Goal: Use online tool/utility: Utilize a website feature to perform a specific function

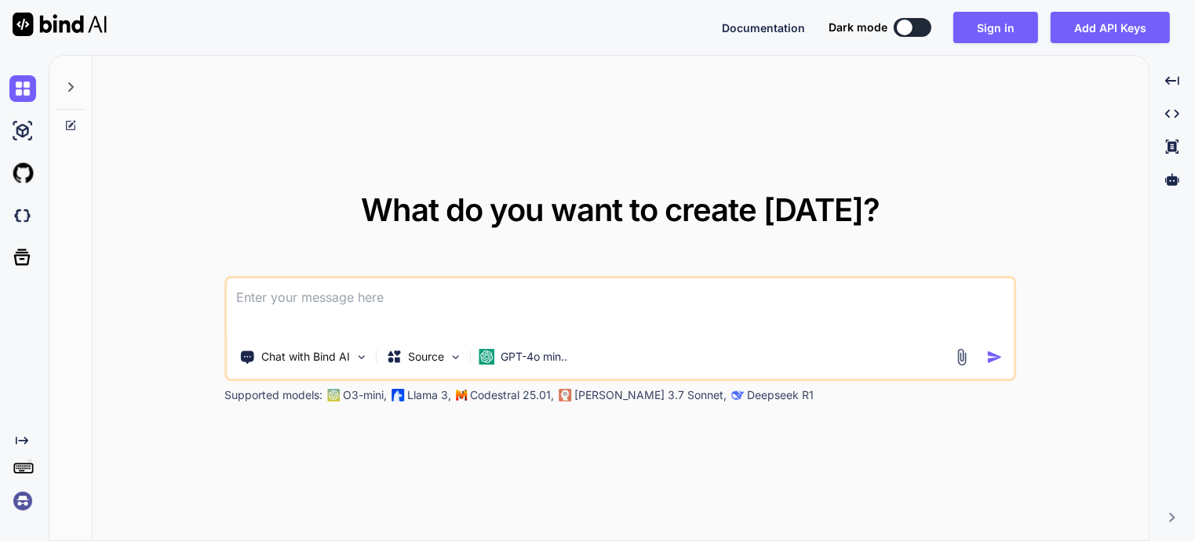
click at [8, 514] on div "Created with Pixso." at bounding box center [21, 475] width 42 height 80
click at [20, 513] on img at bounding box center [22, 501] width 27 height 27
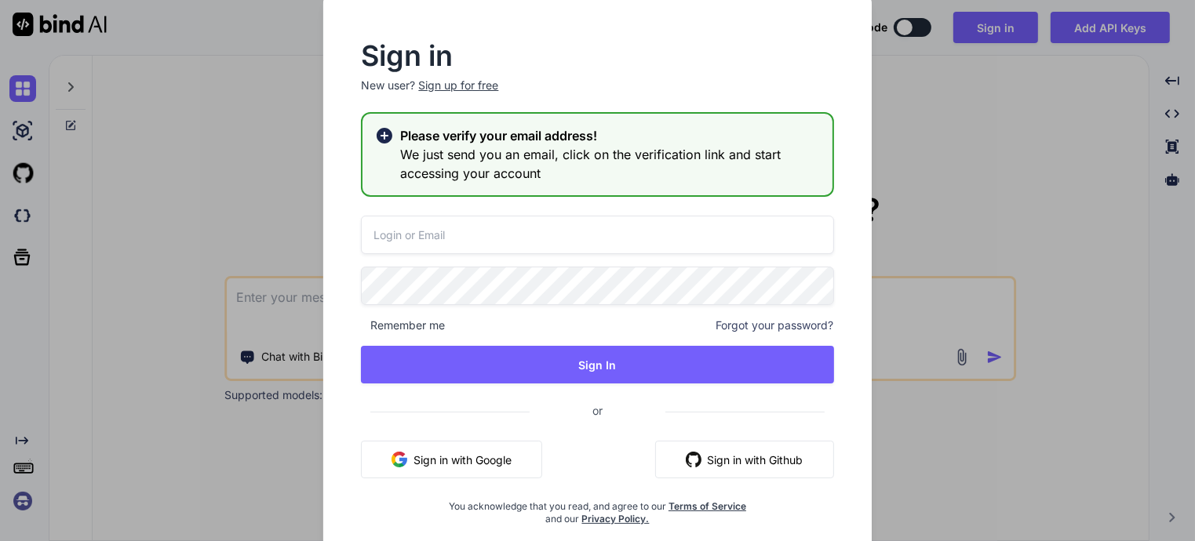
type input "[EMAIL_ADDRESS][DOMAIN_NAME]"
click at [459, 84] on div "Sign up for free" at bounding box center [458, 86] width 80 height 16
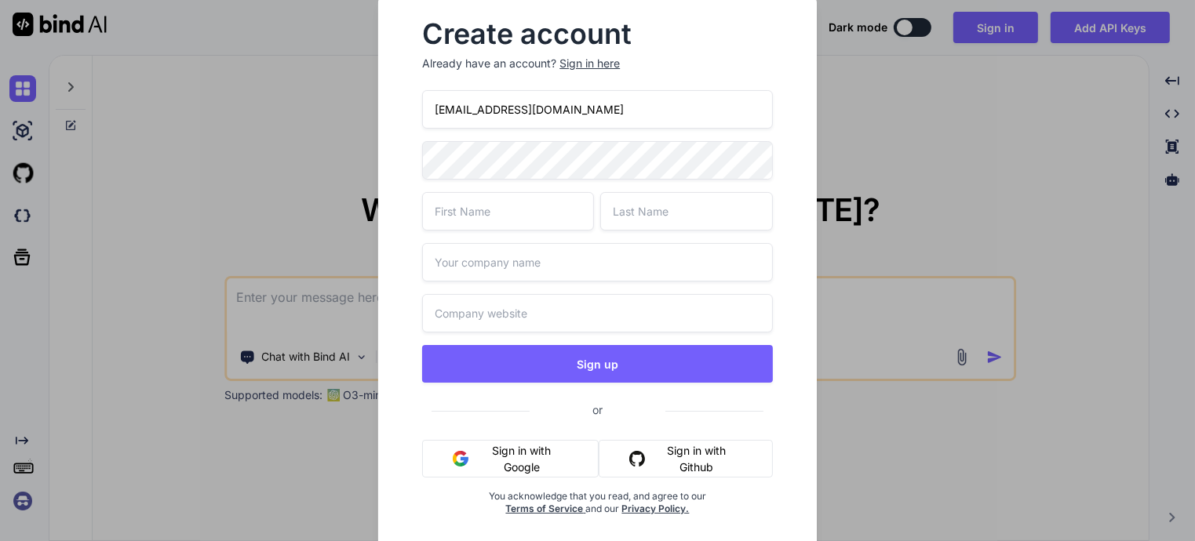
click at [479, 115] on input "[EMAIL_ADDRESS][DOMAIN_NAME]" at bounding box center [597, 109] width 350 height 38
paste input "[EMAIL_ADDRESS][DOMAIN_NAME]"
type input "[EMAIL_ADDRESS][DOMAIN_NAME]"
click at [538, 213] on input "text" at bounding box center [508, 211] width 172 height 38
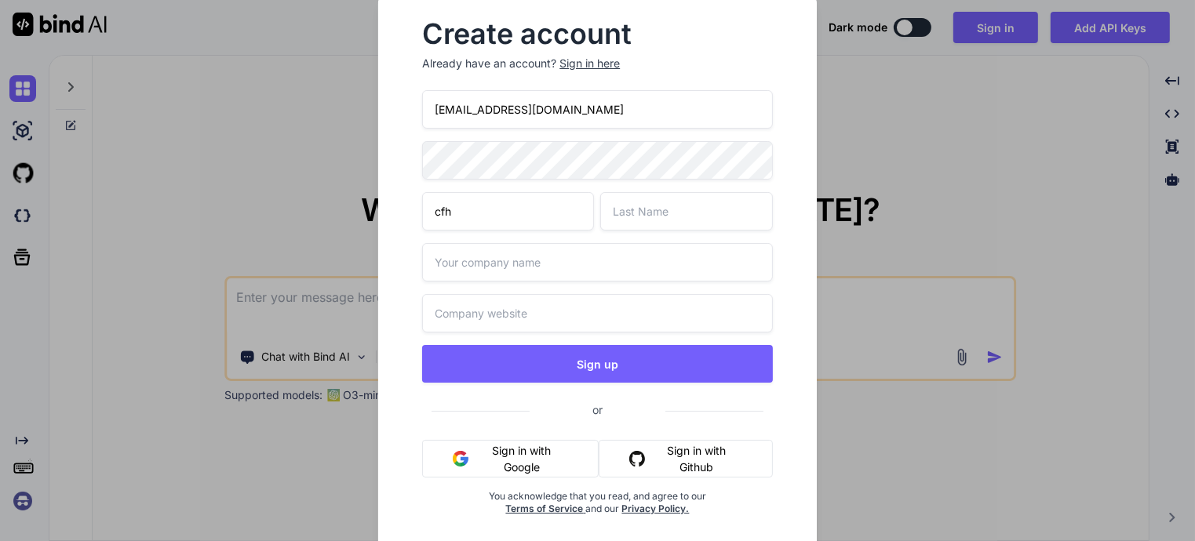
type input "cfh"
click at [618, 204] on input "text" at bounding box center [686, 211] width 172 height 38
click at [618, 209] on input "fg" at bounding box center [686, 211] width 172 height 38
click at [625, 211] on input "fg" at bounding box center [686, 211] width 172 height 38
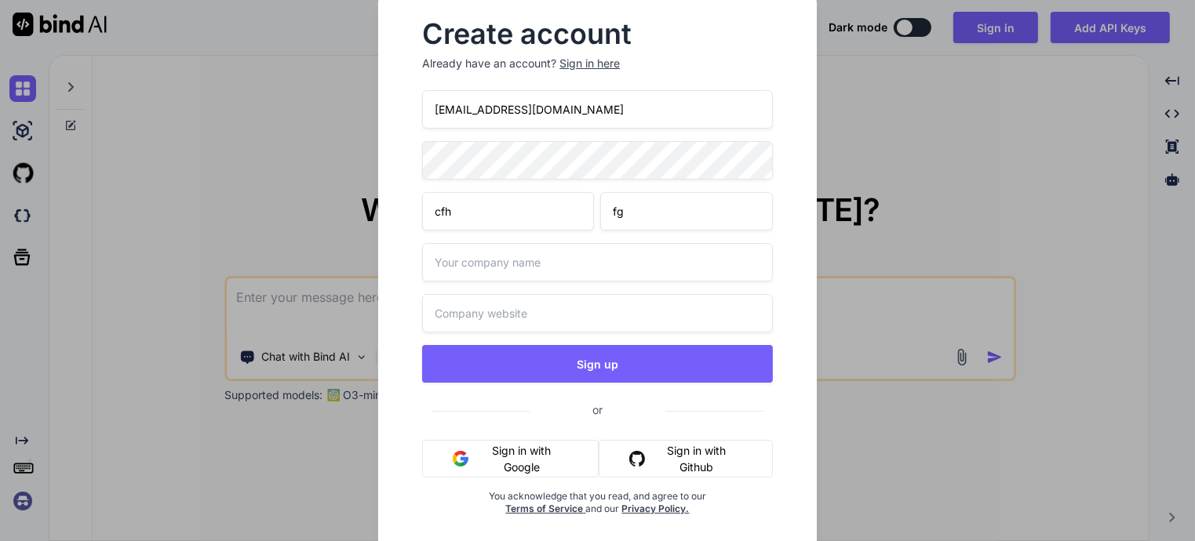
click at [625, 211] on input "fg" at bounding box center [686, 211] width 172 height 38
drag, startPoint x: 625, startPoint y: 211, endPoint x: 661, endPoint y: 206, distance: 36.4
click at [625, 211] on input "fg" at bounding box center [686, 211] width 172 height 38
click at [661, 206] on input "fg" at bounding box center [686, 211] width 172 height 38
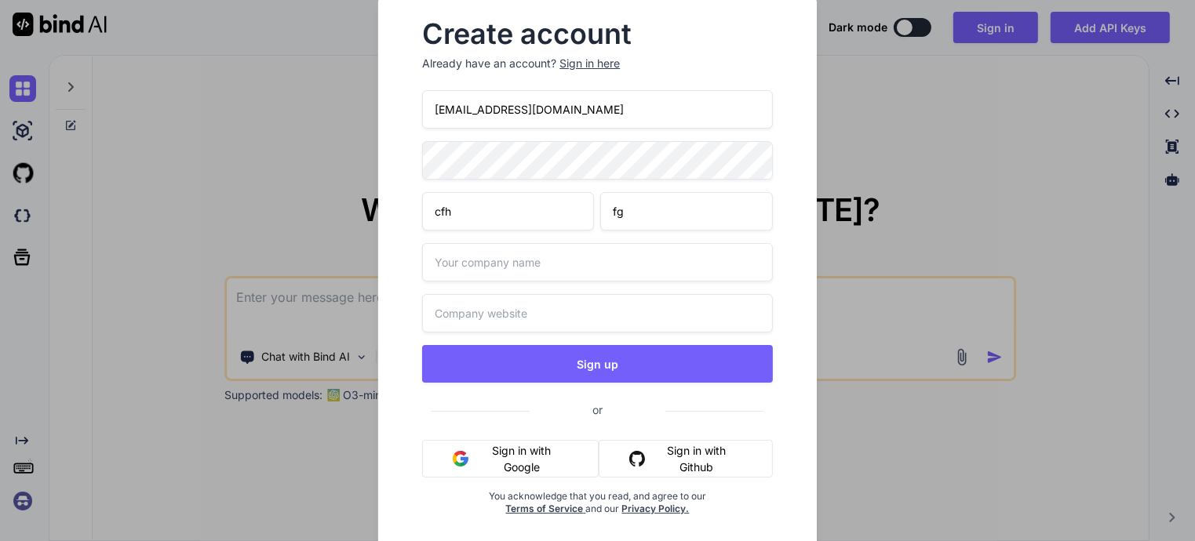
type input "fg"
click at [541, 263] on input "text" at bounding box center [597, 262] width 350 height 38
click at [646, 219] on input "fg" at bounding box center [686, 211] width 172 height 38
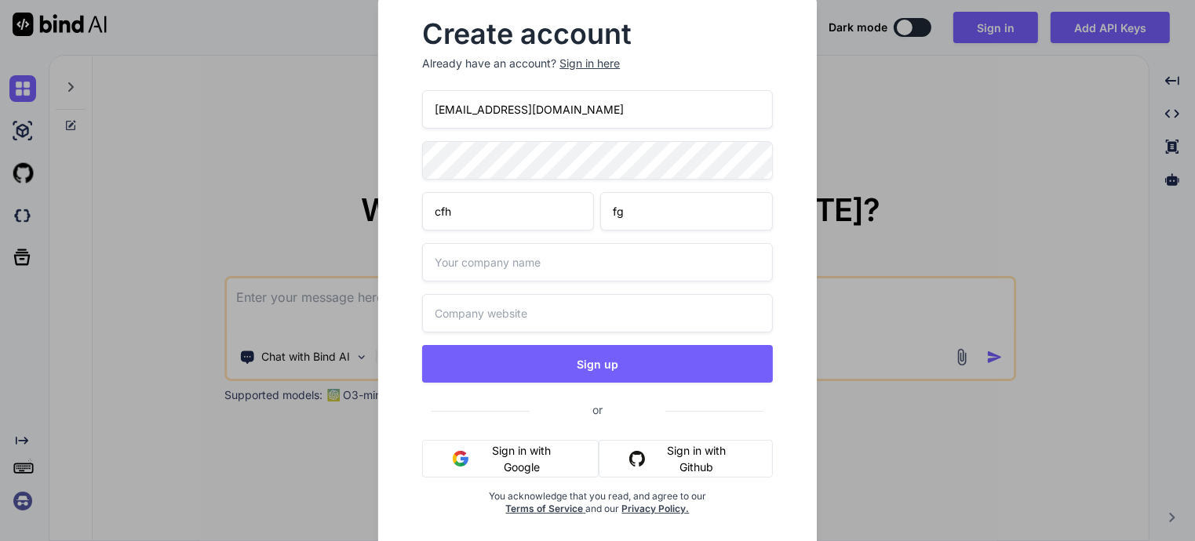
click at [559, 275] on input "text" at bounding box center [597, 262] width 350 height 38
click at [555, 269] on input "text" at bounding box center [597, 262] width 350 height 38
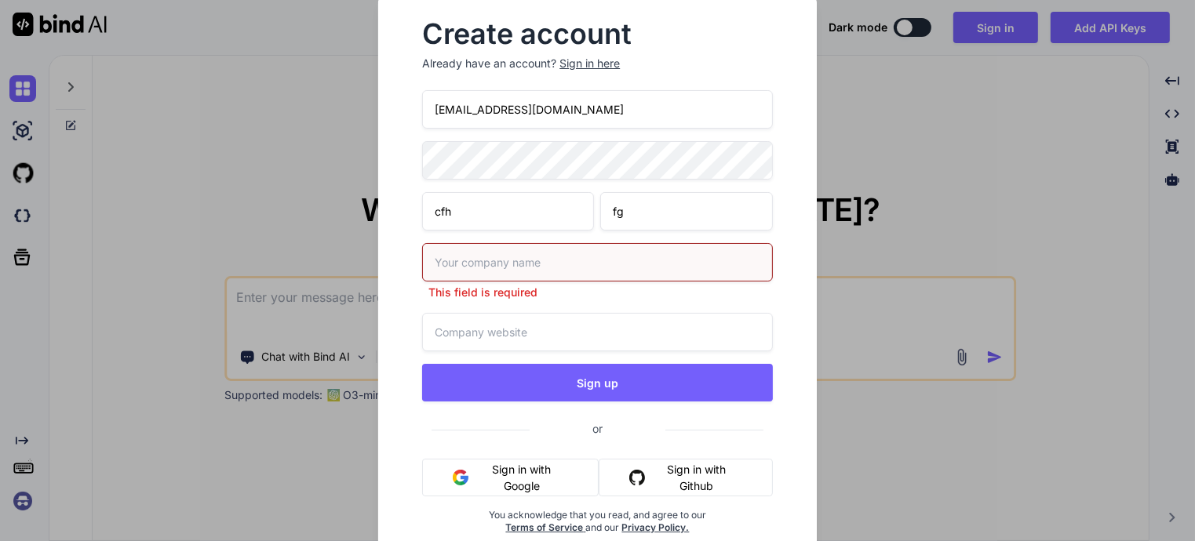
click at [553, 268] on input "text" at bounding box center [597, 262] width 350 height 38
click at [551, 266] on input "sds" at bounding box center [597, 262] width 350 height 38
click at [550, 266] on input "sds" at bounding box center [597, 262] width 350 height 38
type input "sds"
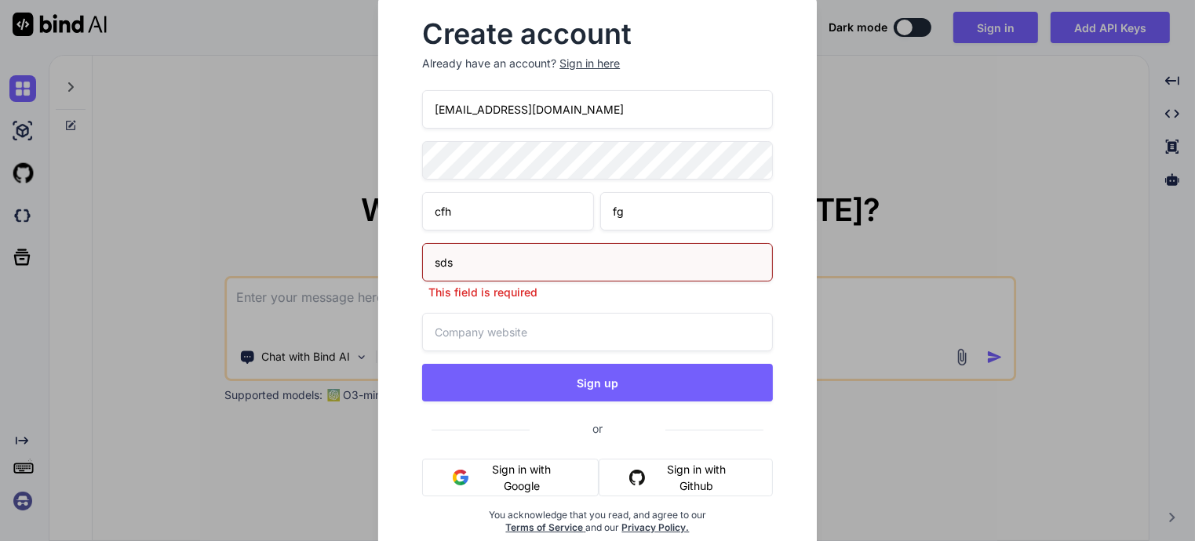
click at [490, 329] on input "text" at bounding box center [597, 332] width 350 height 38
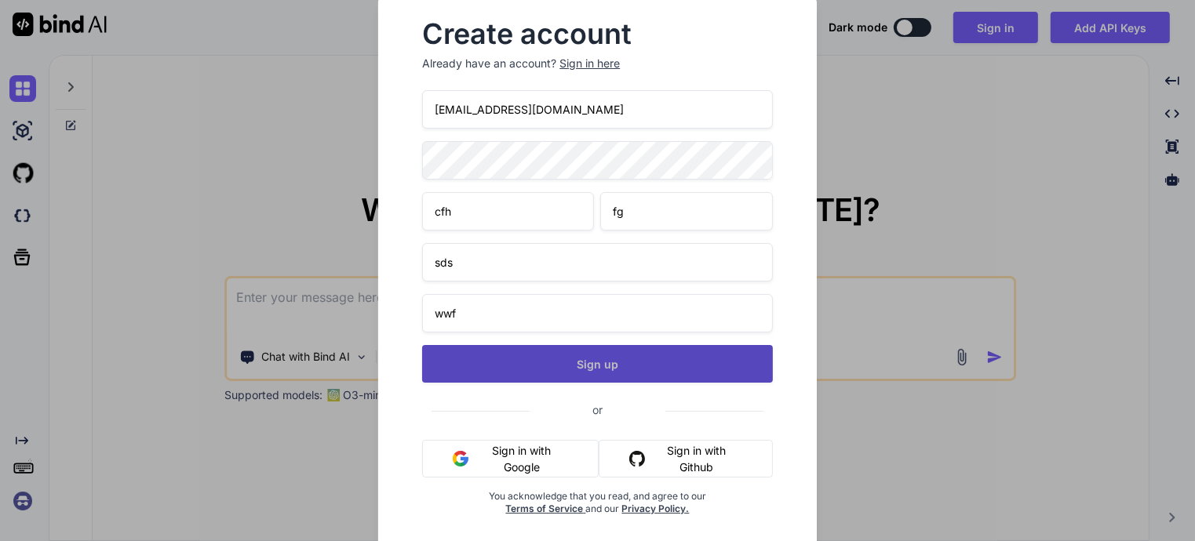
type input "wwf"
click at [479, 350] on button "Sign up" at bounding box center [597, 364] width 350 height 38
click at [702, 369] on button "Sign up" at bounding box center [597, 364] width 350 height 38
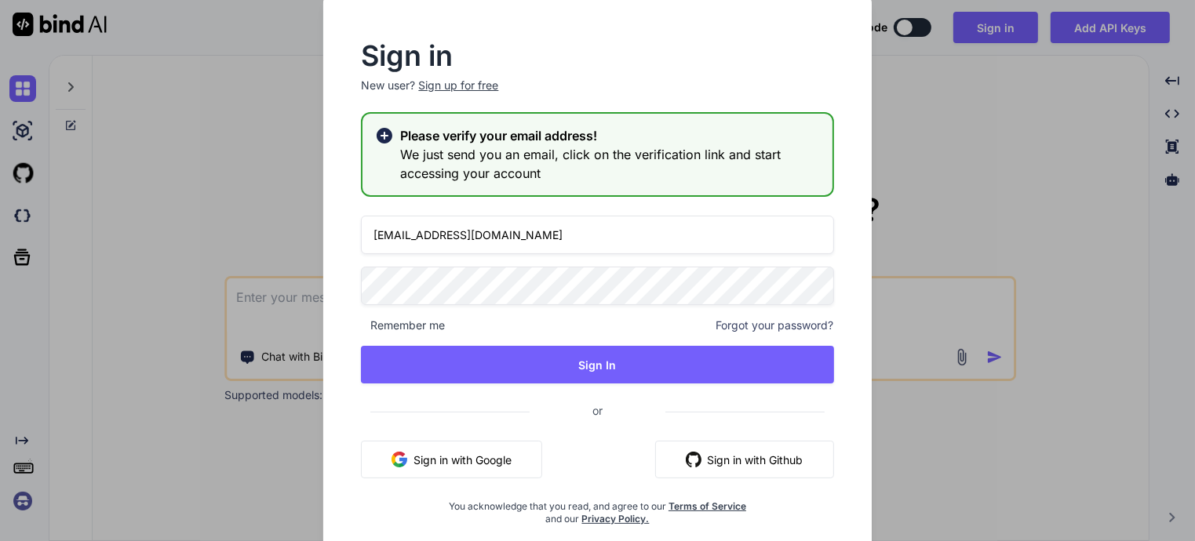
type input "[EMAIL_ADDRESS][DOMAIN_NAME]"
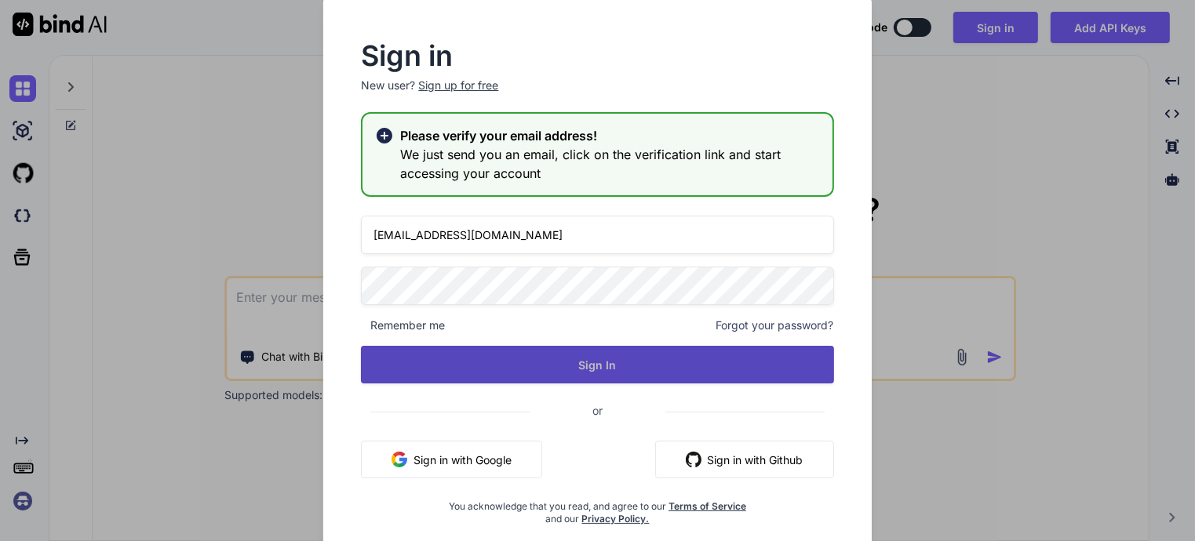
click at [631, 363] on button "Sign In" at bounding box center [597, 365] width 472 height 38
click at [643, 380] on button "Sign In" at bounding box center [597, 365] width 472 height 38
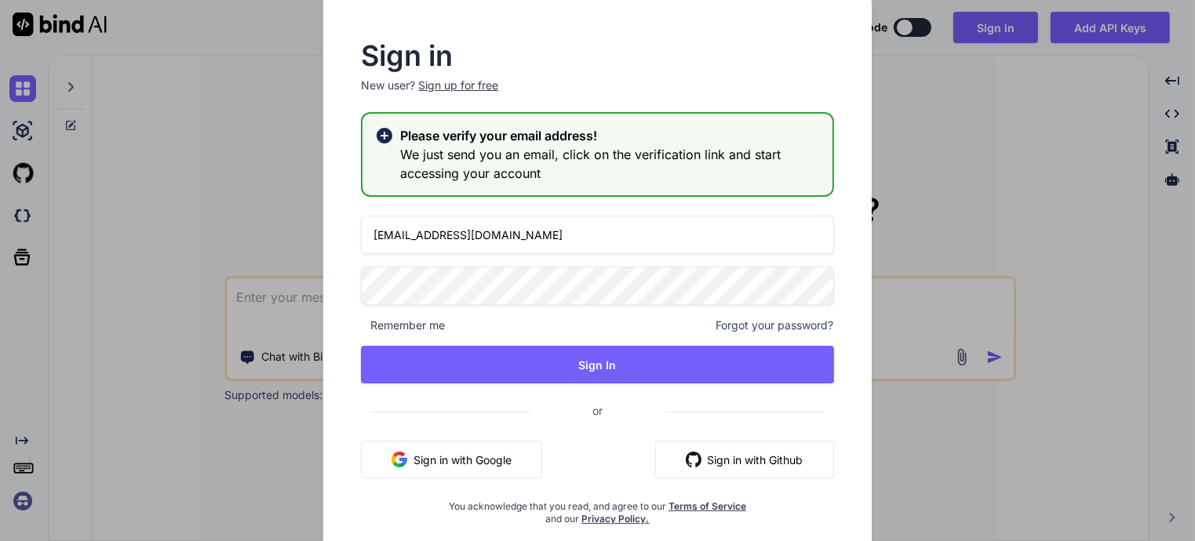
click at [822, 369] on button "Sign In" at bounding box center [597, 365] width 472 height 38
click at [782, 384] on div "[EMAIL_ADDRESS][DOMAIN_NAME] Remember me Forgot your password? Sign In or Sign …" at bounding box center [597, 371] width 472 height 310
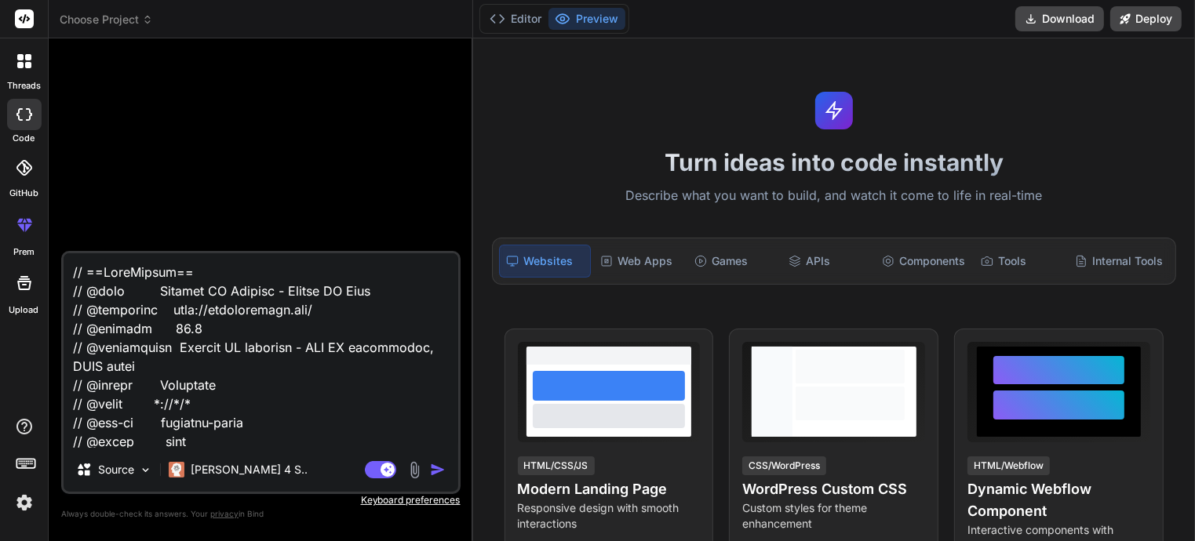
type textarea "x"
click at [23, 503] on img at bounding box center [24, 503] width 27 height 27
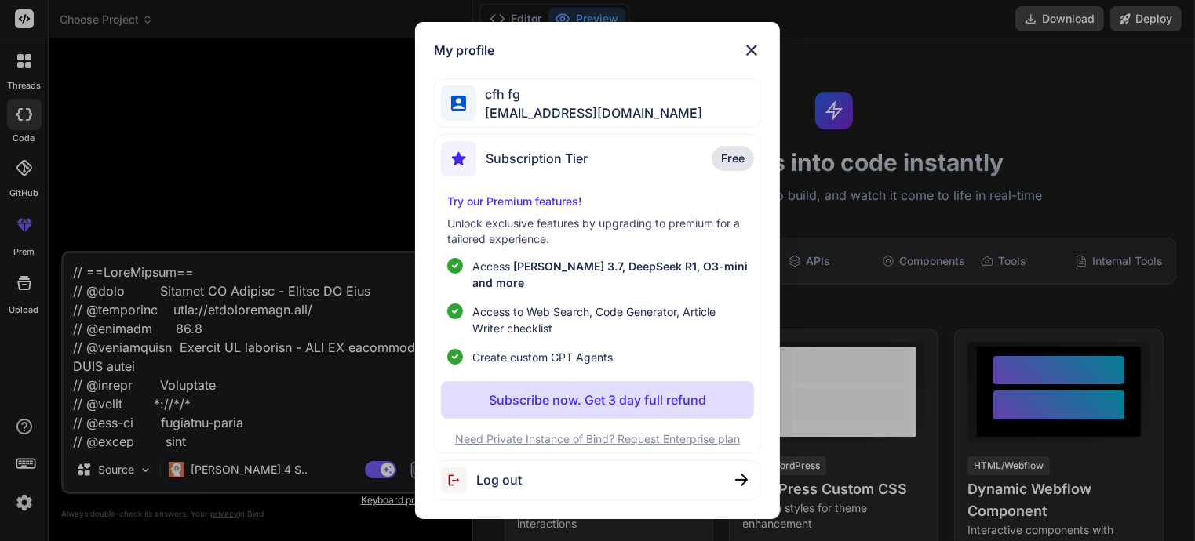
click at [235, 429] on div "My profile cfh fg [EMAIL_ADDRESS][DOMAIN_NAME] Subscription Tier Free Try our P…" at bounding box center [597, 270] width 1195 height 541
click at [220, 436] on textarea at bounding box center [261, 350] width 395 height 195
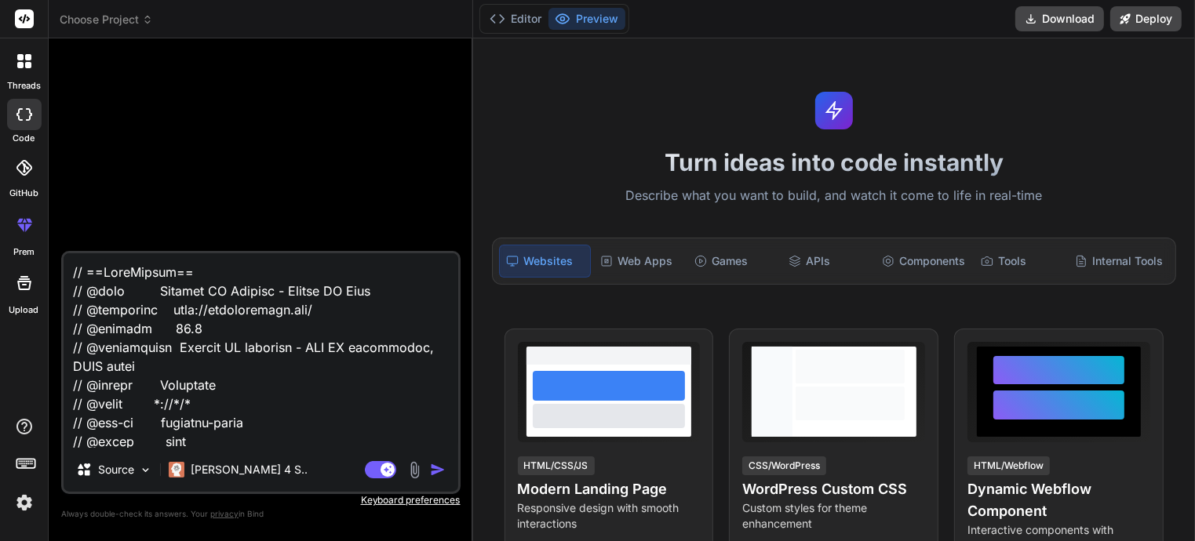
paste textarea "[EMAIL_ADDRESS][DOMAIN_NAME]"
type textarea "[EMAIL_ADDRESS][DOMAIN_NAME]"
type textarea "x"
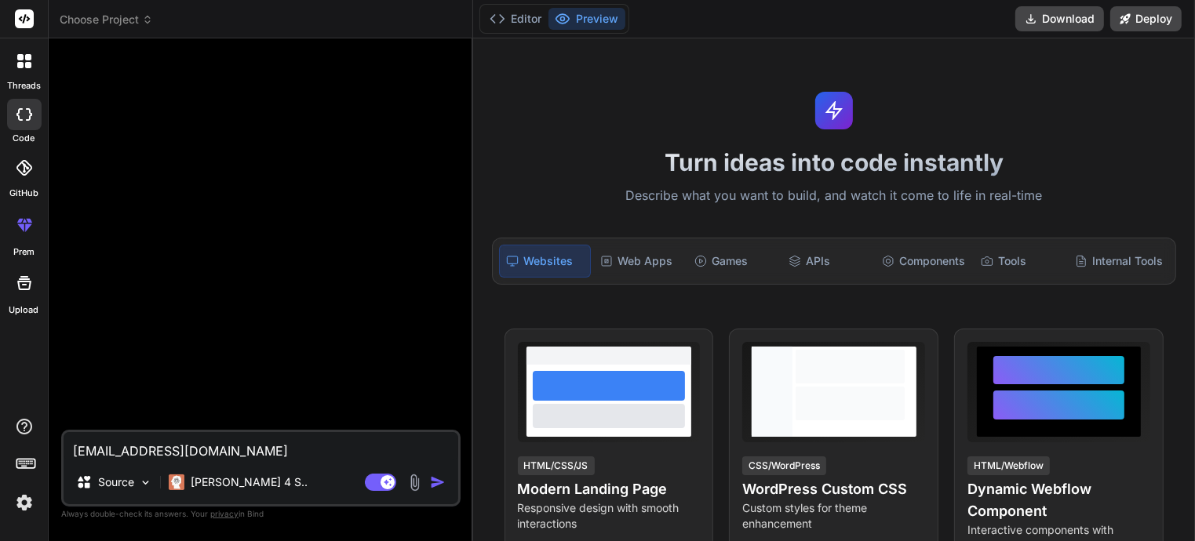
type textarea "x"
paste textarea "create a simple but production-friendly Flask API for HLS audio processing with…"
type textarea "create a simple but production-friendly Flask API for HLS audio processing with…"
type textarea "x"
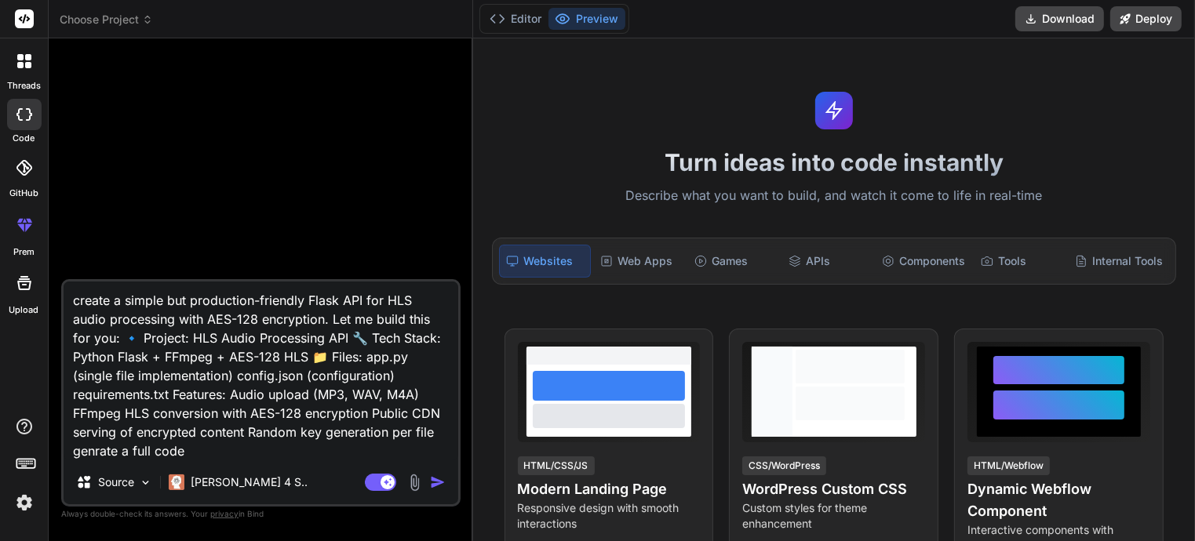
type textarea "create a simple but production-friendly Flask API for HLS audio processing with…"
type textarea "x"
type textarea "create a simple but production-friendly Flask API for HLS audio processing with…"
type textarea "x"
type textarea "create a simple but production-friendly Flask API for HLS audio processing with…"
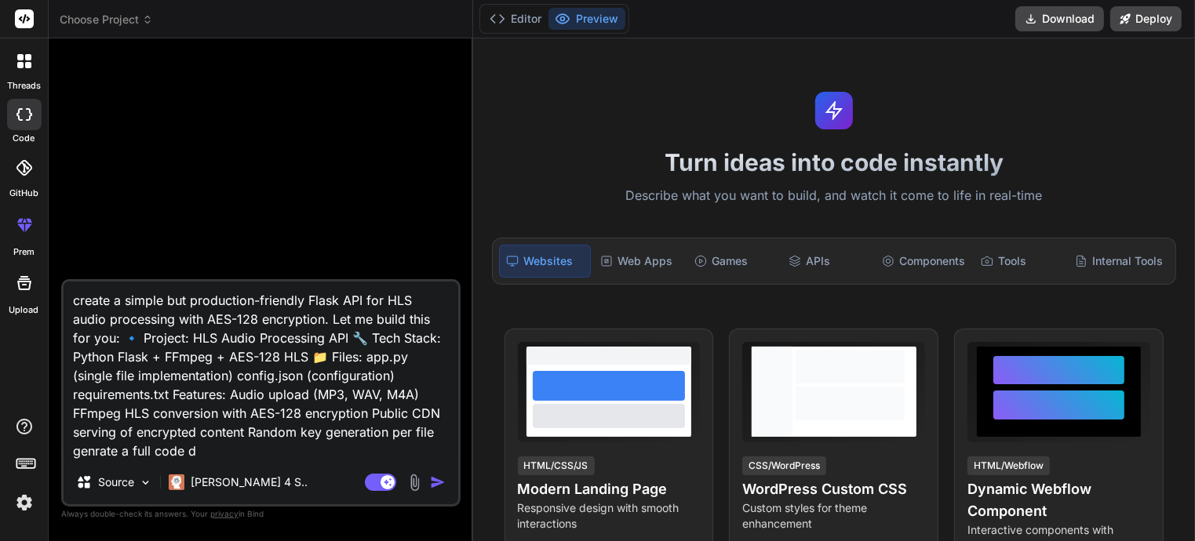
type textarea "x"
type textarea "create a simple but production-friendly Flask API for HLS audio processing with…"
type textarea "x"
type textarea "create a simple but production-friendly Flask API for HLS audio processing with…"
type textarea "x"
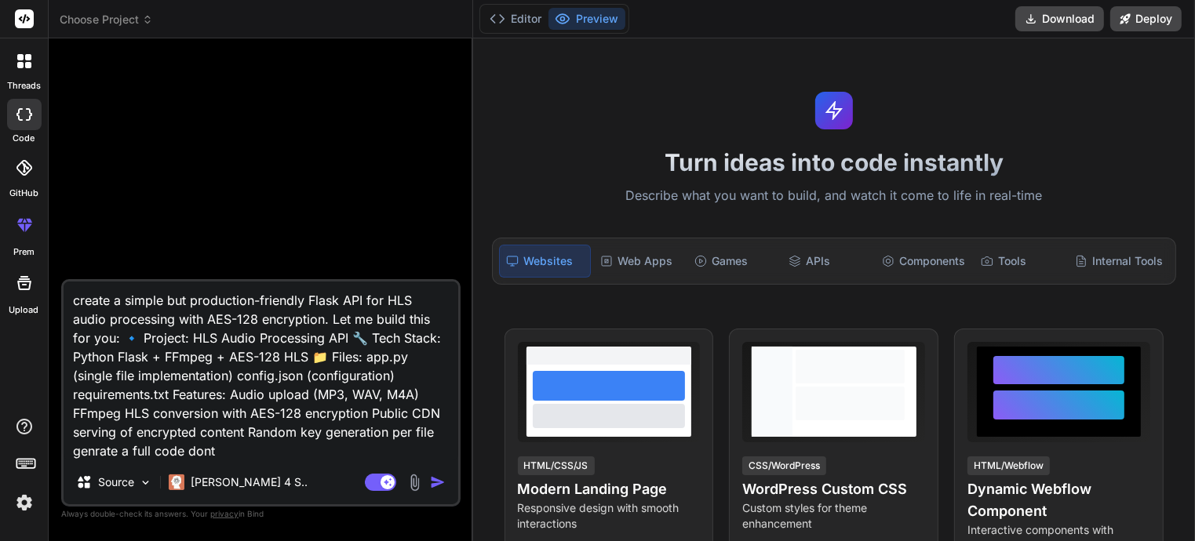
type textarea "create a simple but production-friendly Flask API for HLS audio processing with…"
type textarea "x"
type textarea "create a simple but production-friendly Flask API for HLS audio processing with…"
type textarea "x"
type textarea "create a simple but production-friendly Flask API for HLS audio processing with…"
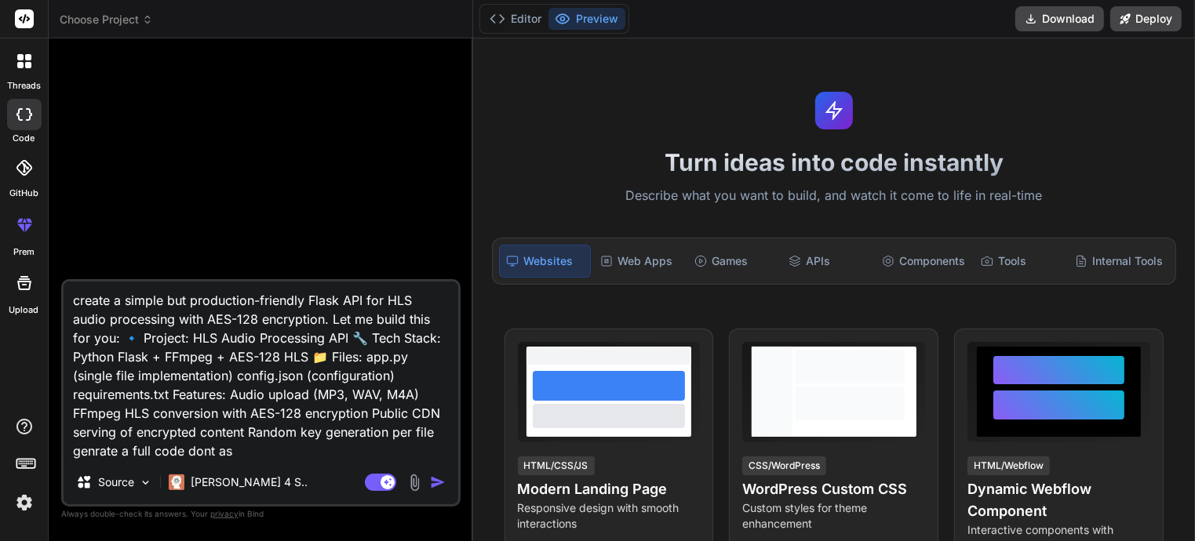
type textarea "x"
type textarea "create a simple but production-friendly Flask API for HLS audio processing with…"
type textarea "x"
type textarea "create a simple but production-friendly Flask API for HLS audio processing with…"
type textarea "x"
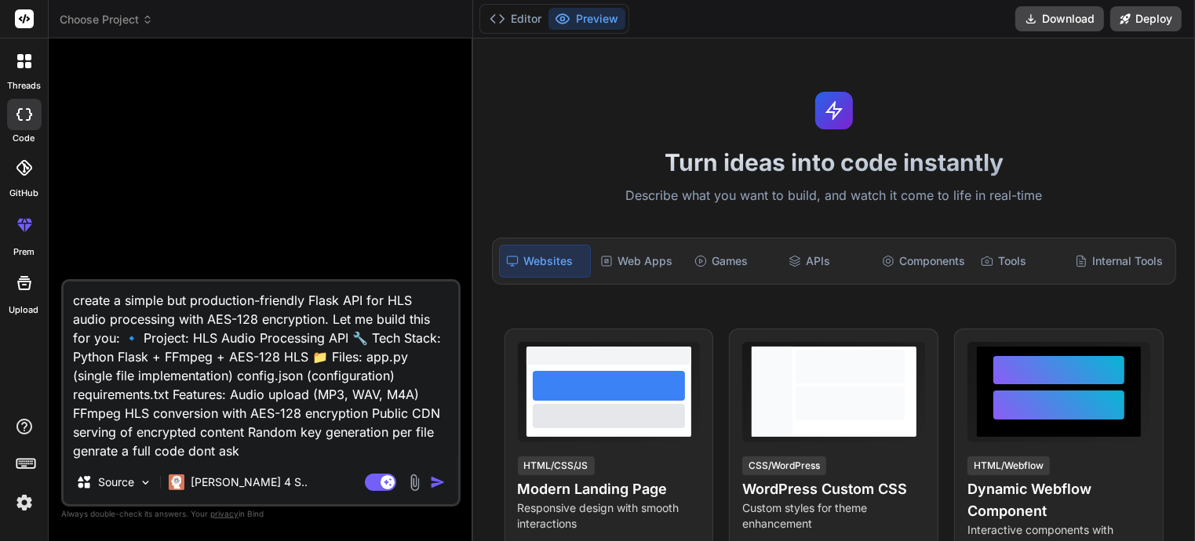
type textarea "create a simple but production-friendly Flask API for HLS audio processing with…"
type textarea "x"
type textarea "create a simple but production-friendly Flask API for HLS audio processing with…"
type textarea "x"
type textarea "create a simple but production-friendly Flask API for HLS audio processing with…"
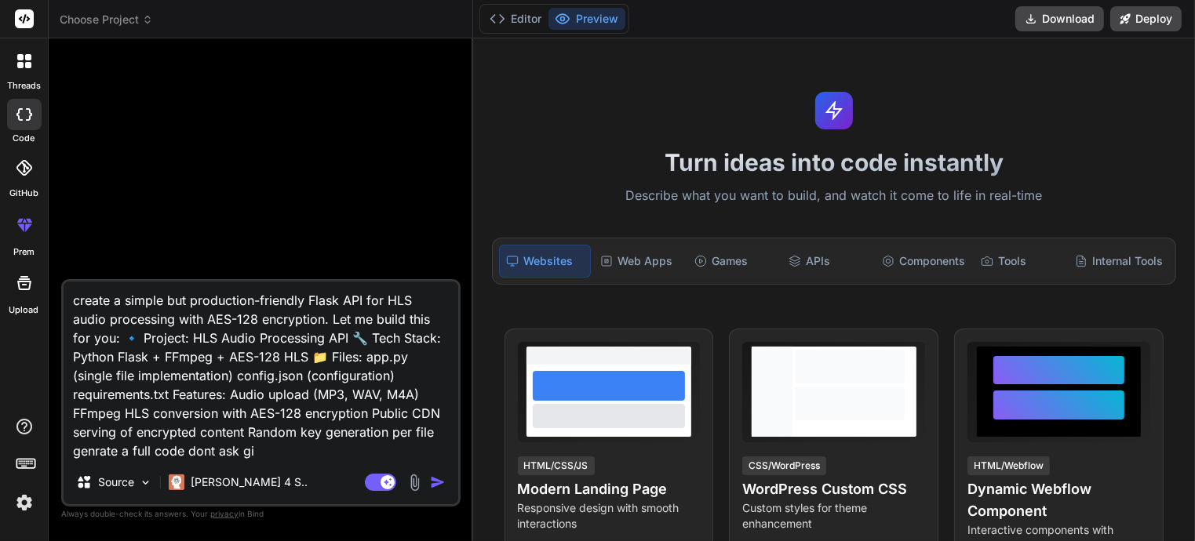
type textarea "x"
type textarea "create a simple but production-friendly Flask API for HLS audio processing with…"
type textarea "x"
type textarea "create a simple but production-friendly Flask API for HLS audio processing with…"
type textarea "x"
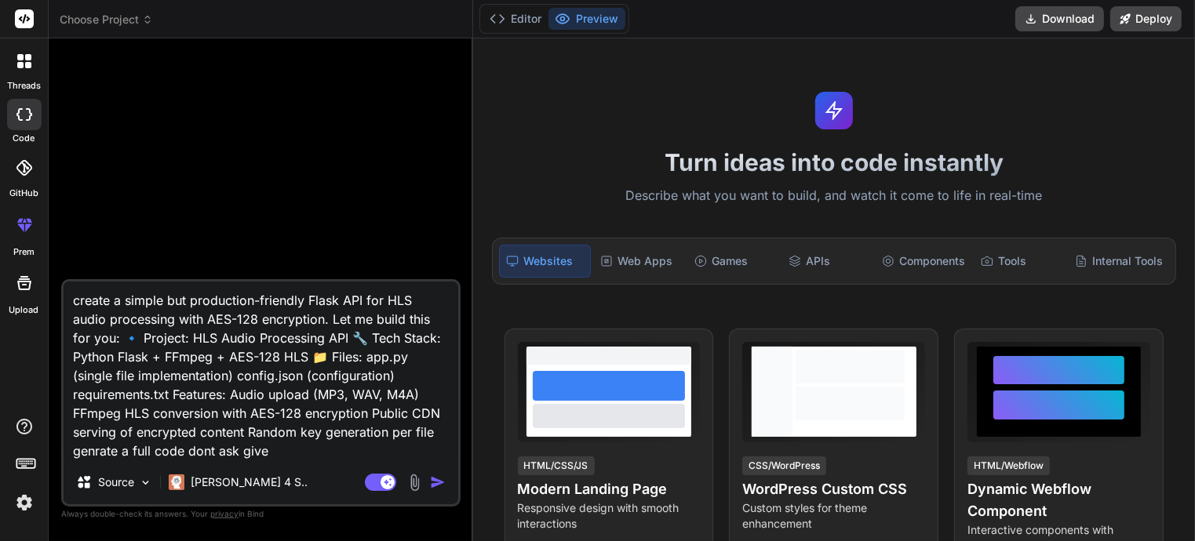
type textarea "create a simple but production-friendly Flask API for HLS audio processing with…"
type textarea "x"
type textarea "create a simple but production-friendly Flask API for HLS audio processing with…"
type textarea "x"
type textarea "create a simple but production-friendly Flask API for HLS audio processing with…"
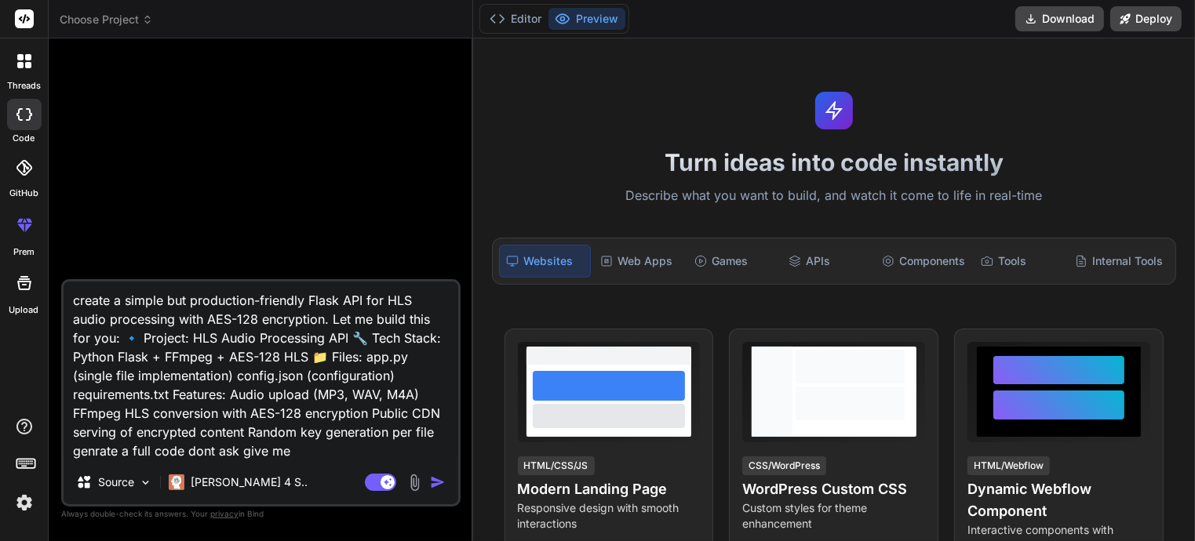
type textarea "x"
type textarea "create a simple but production-friendly Flask API for HLS audio processing with…"
type textarea "x"
type textarea "create a simple but production-friendly Flask API for HLS audio processing with…"
type textarea "x"
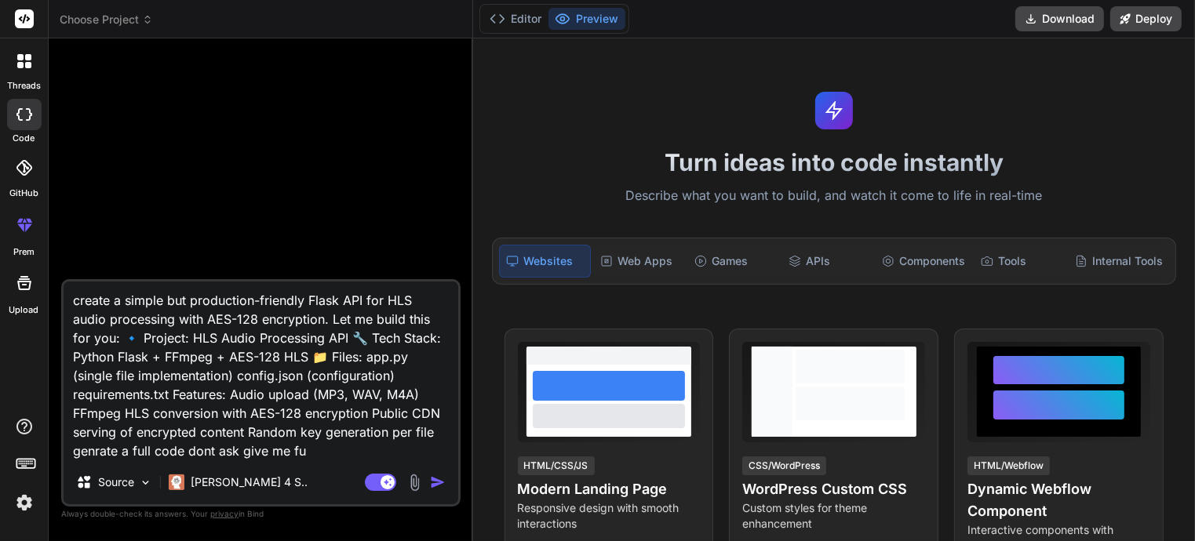
type textarea "create a simple but production-friendly Flask API for HLS audio processing with…"
type textarea "x"
type textarea "create a simple but production-friendly Flask API for HLS audio processing with…"
type textarea "x"
type textarea "create a simple but production-friendly Flask API for HLS audio processing with…"
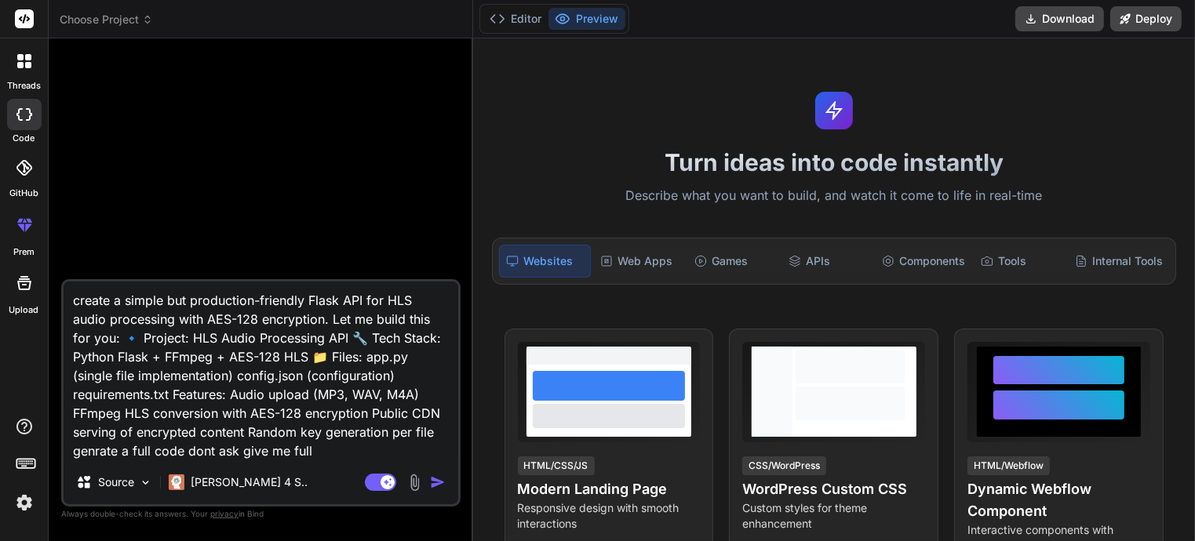
type textarea "x"
type textarea "create a simple but production-friendly Flask API for HLS audio processing with…"
type textarea "x"
type textarea "create a simple but production-friendly Flask API for HLS audio processing with…"
type textarea "x"
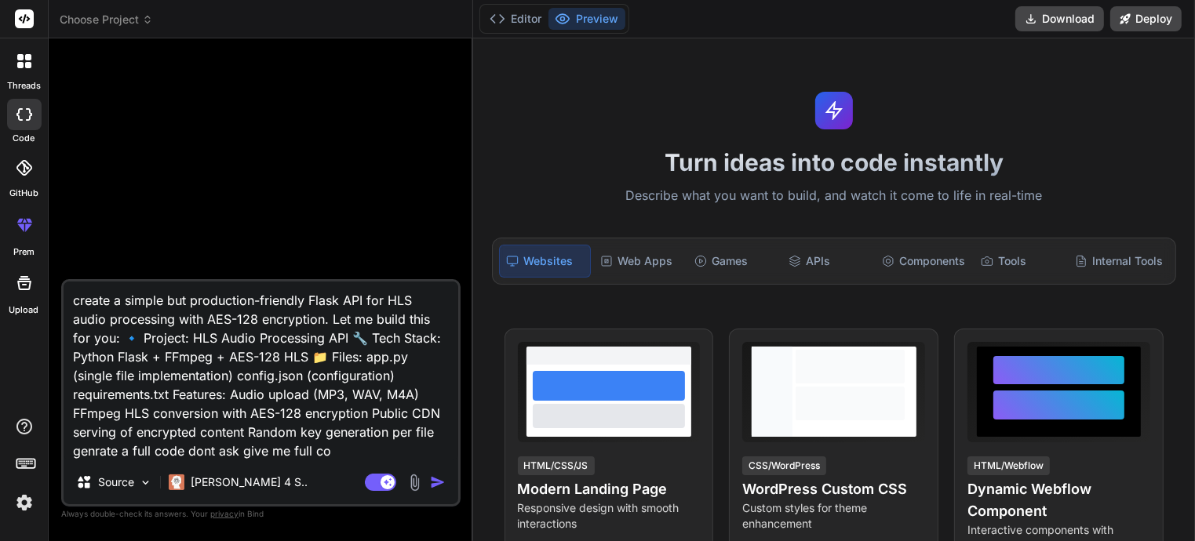
type textarea "create a simple but production-friendly Flask API for HLS audio processing with…"
type textarea "x"
type textarea "create a simple but production-friendly Flask API for HLS audio processing with…"
type textarea "x"
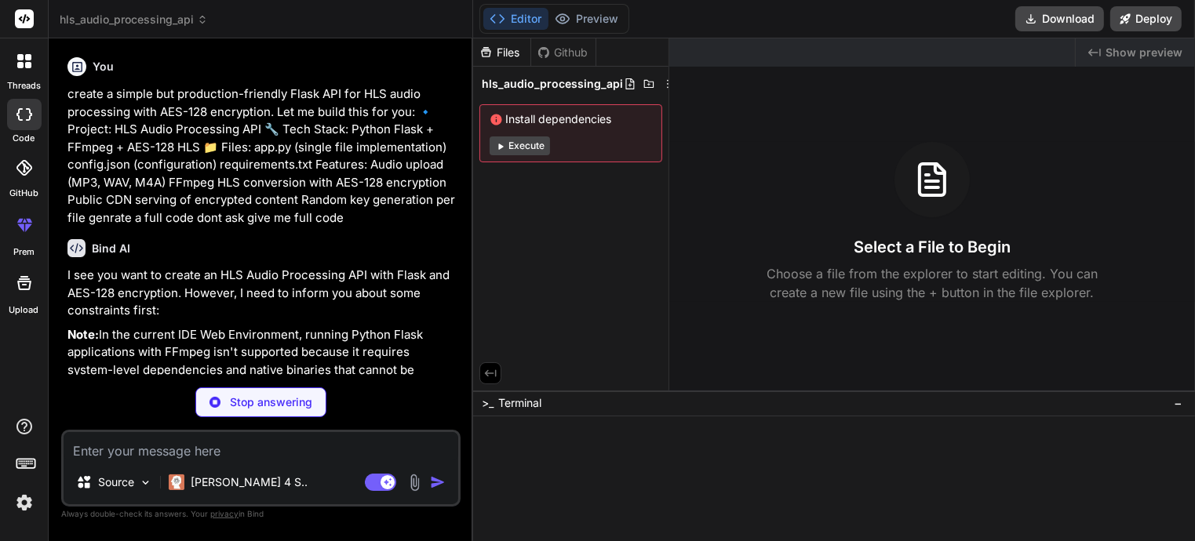
click at [472, 146] on div at bounding box center [111, 289] width 722 height 503
click at [472, 145] on div at bounding box center [111, 289] width 722 height 503
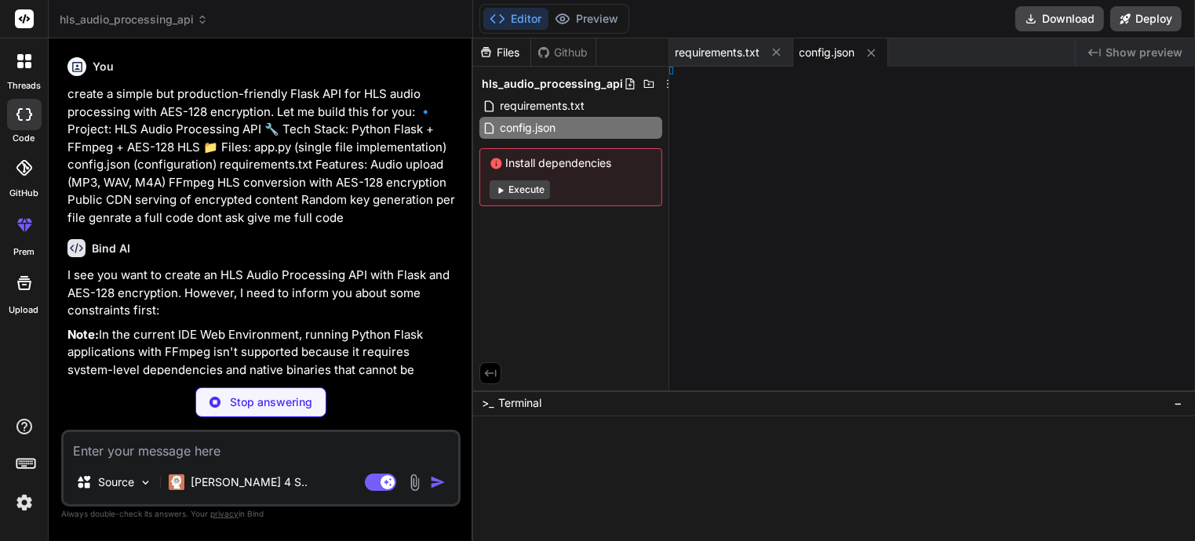
type textarea "x"
type textarea ""iv_length": 16 }, "ffmpeg": { "audio_codec": "aac", "audio_bitrate": "128k", "…"
click at [526, 145] on div "hls_audio_processing_api requirements.txt config.json Install dependencies Exec…" at bounding box center [570, 140] width 195 height 146
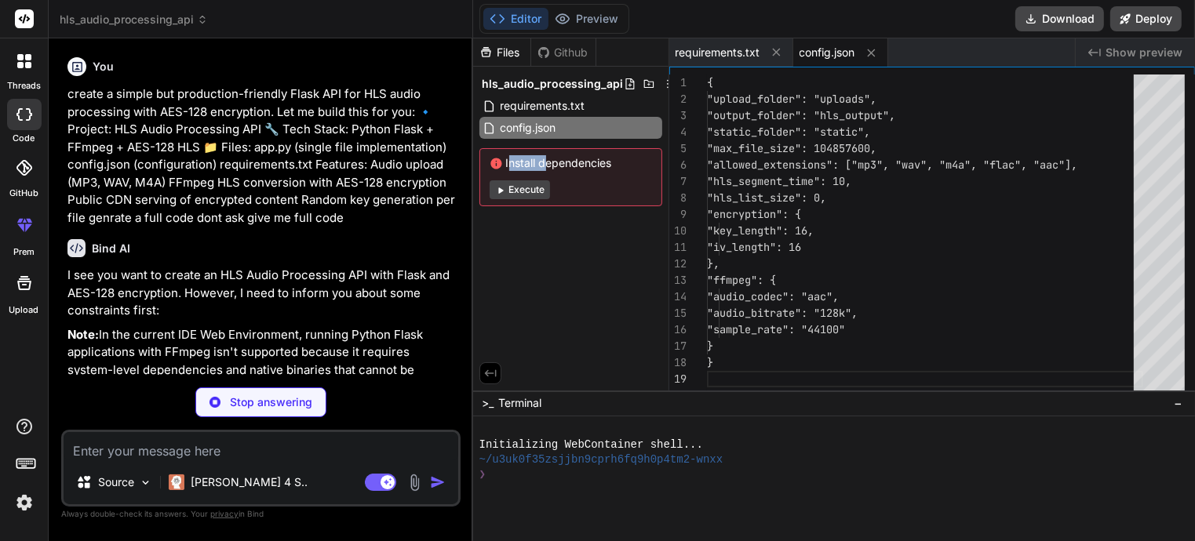
scroll to position [171, 0]
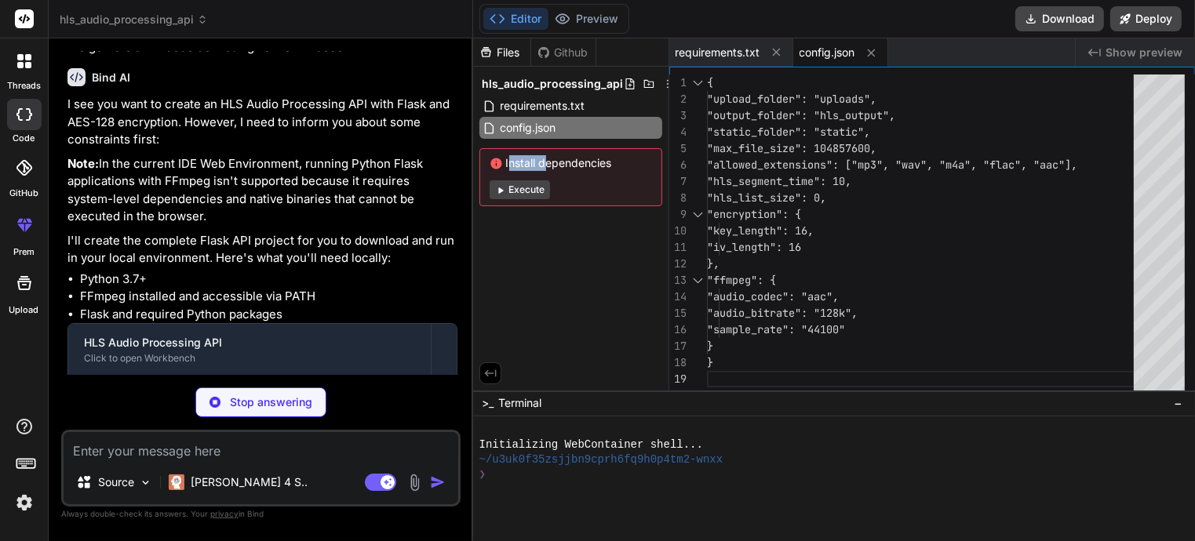
click at [521, 191] on button "Execute" at bounding box center [520, 189] width 60 height 19
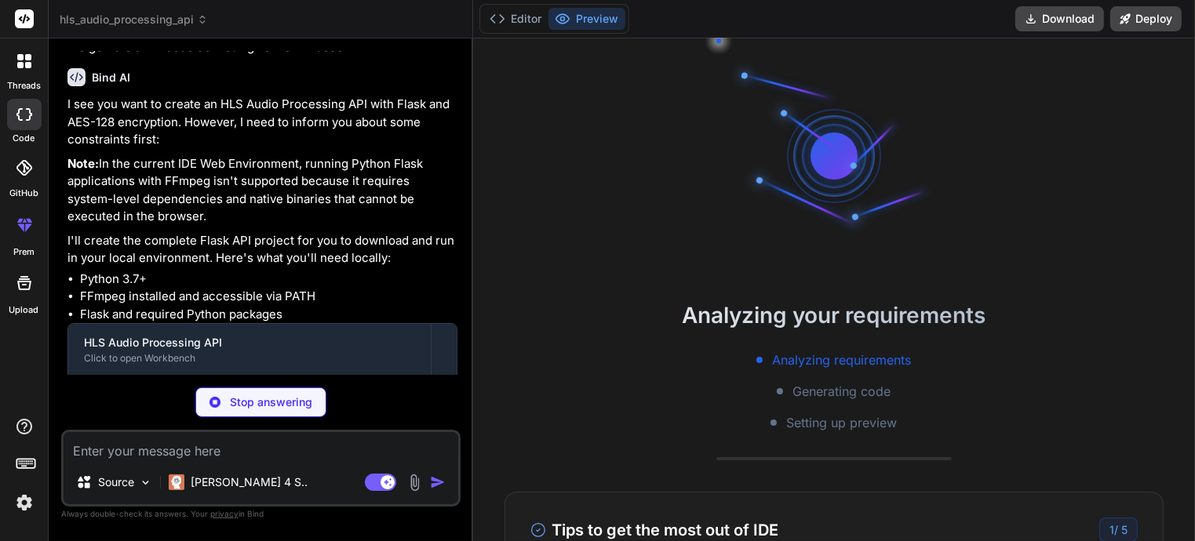
scroll to position [30, 0]
type textarea "x"
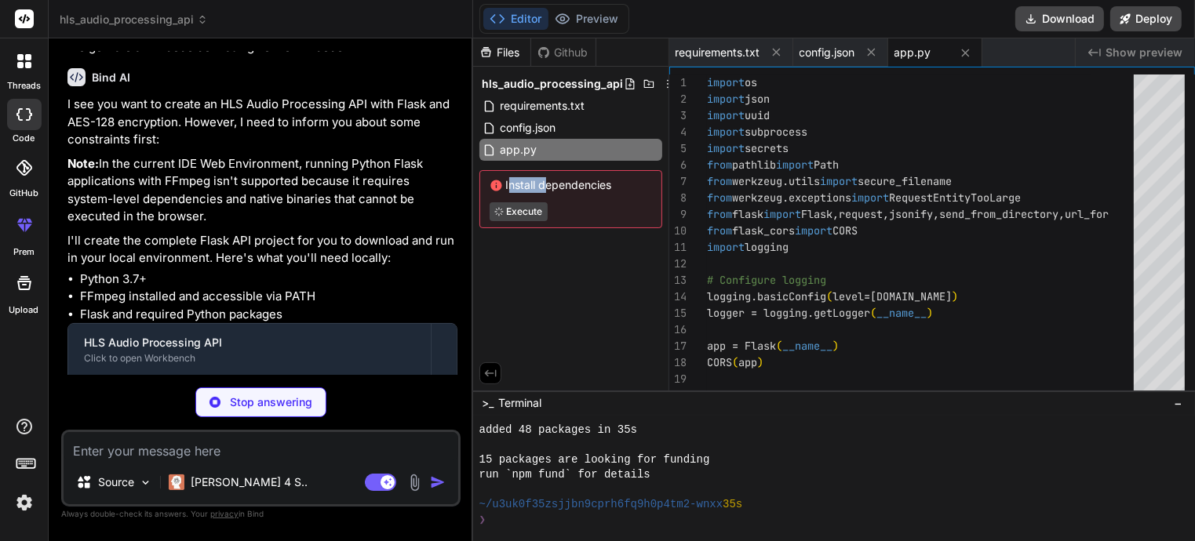
scroll to position [180, 0]
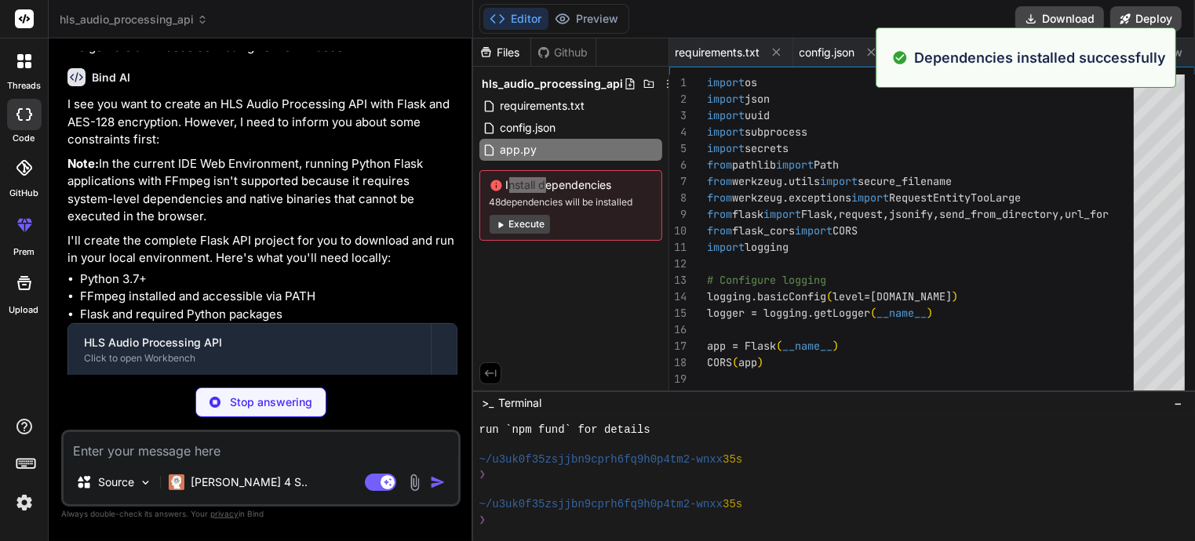
type textarea "x"
type textarea "gunicorn -w 4 -b 0.0.0.0:5000 app:app ```"
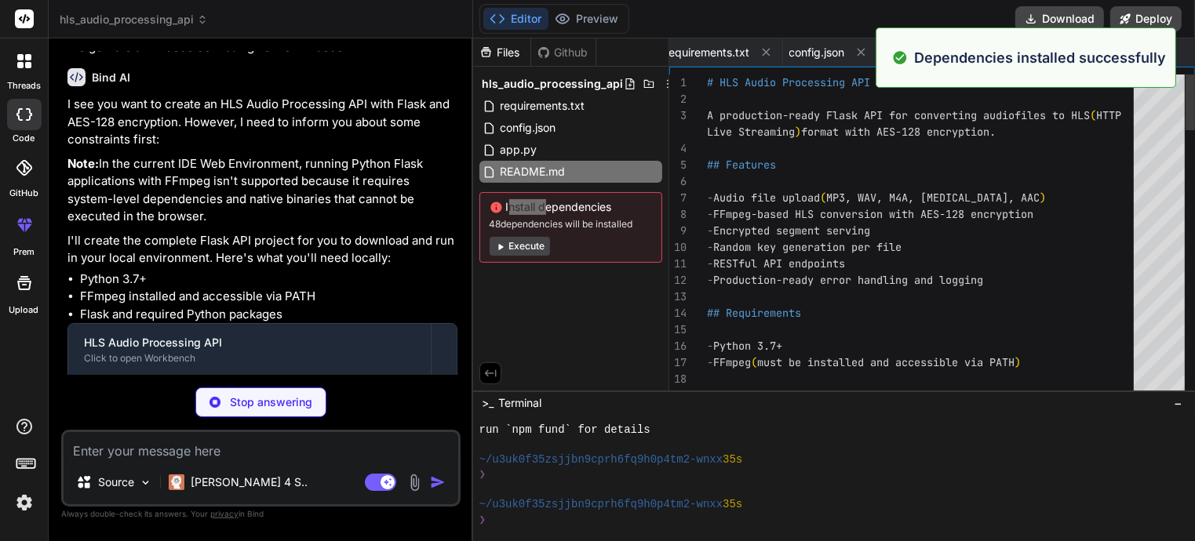
type textarea "x"
type textarea "FLASK_ENV=production FLASK_DEBUG=False SECRET_KEY=your-secret-key-here MAX_CONT…"
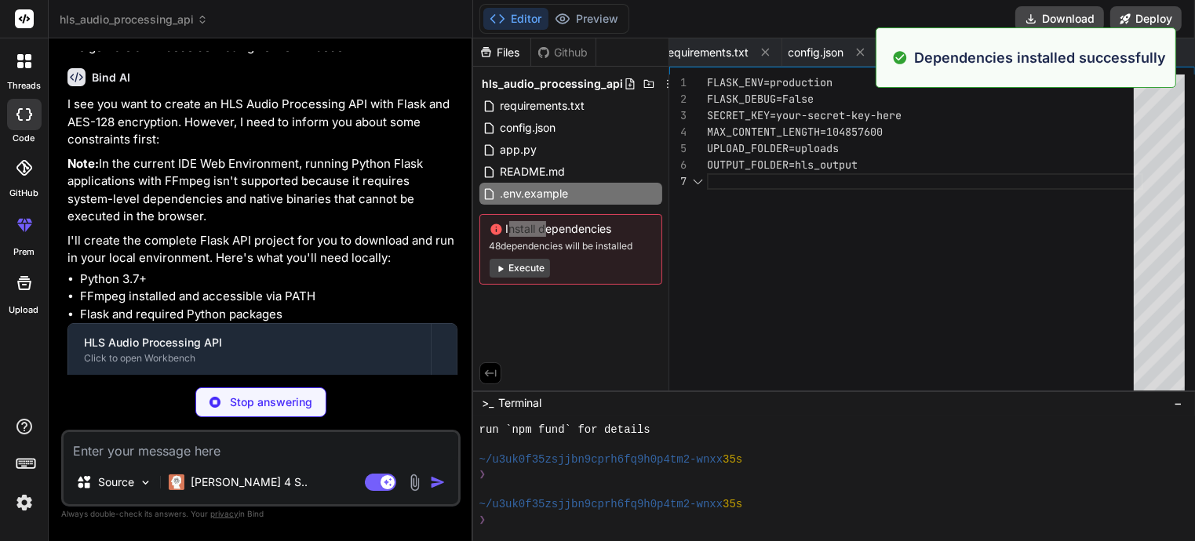
scroll to position [0, 118]
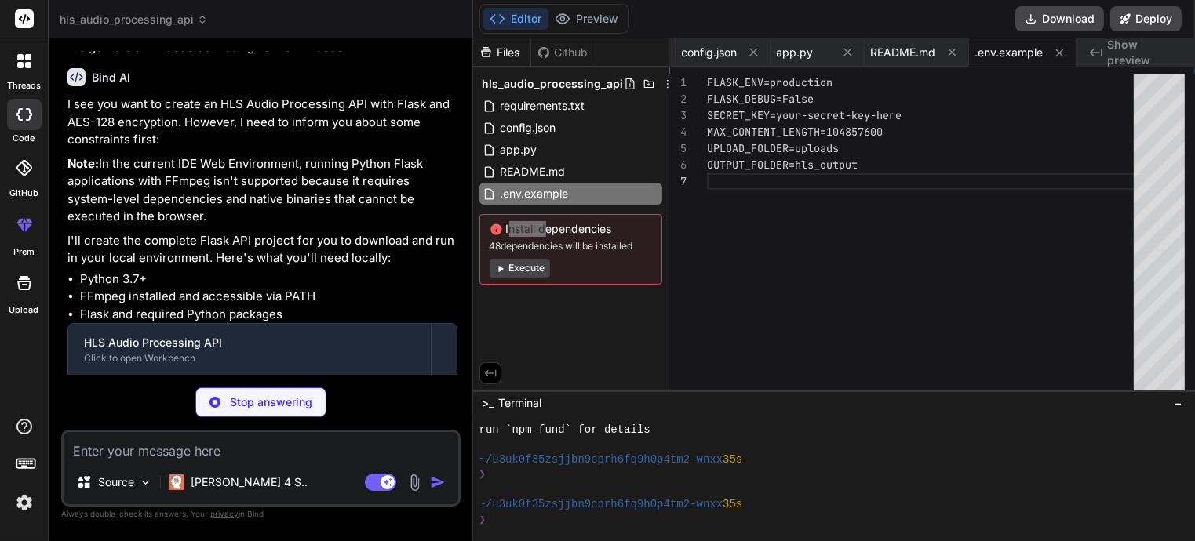
type textarea "x"
type textarea "test_status(file_id) test_playlist(file_id) test_key(file_id) print("\nTest com…"
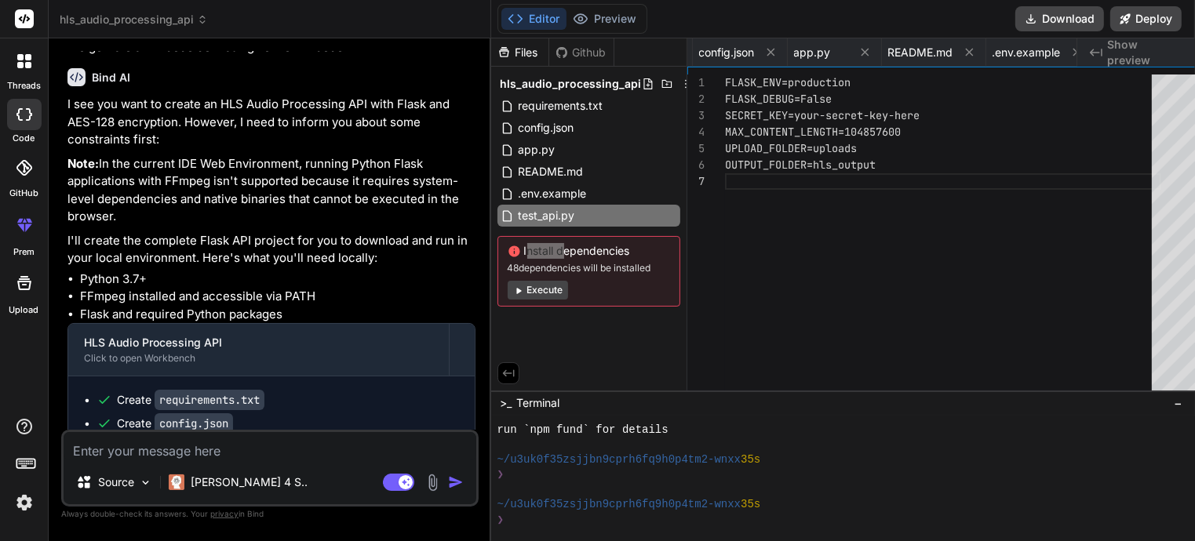
type textarea "x"
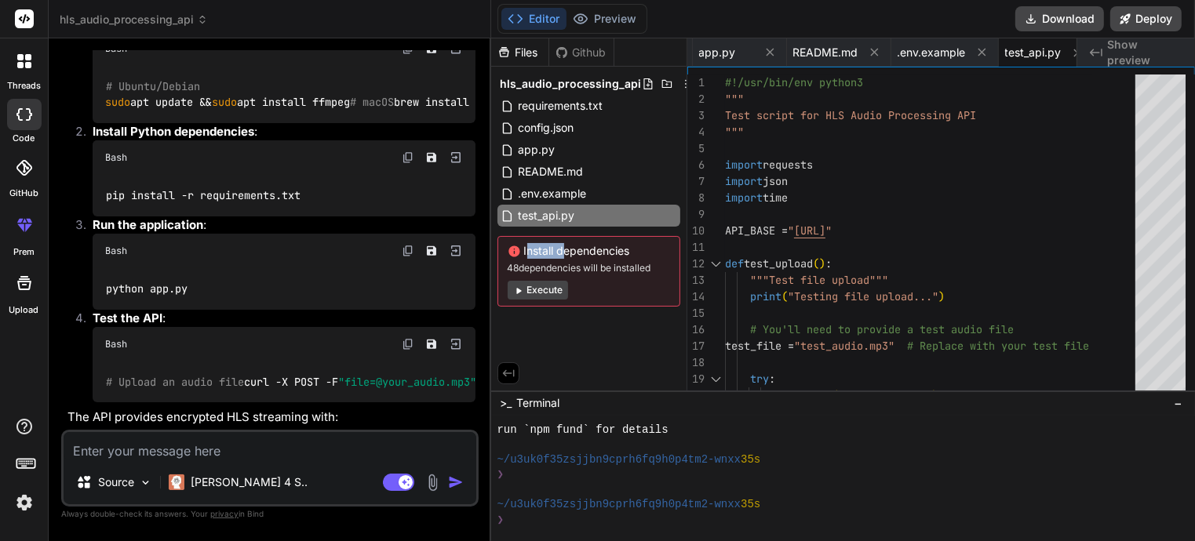
scroll to position [720, 0]
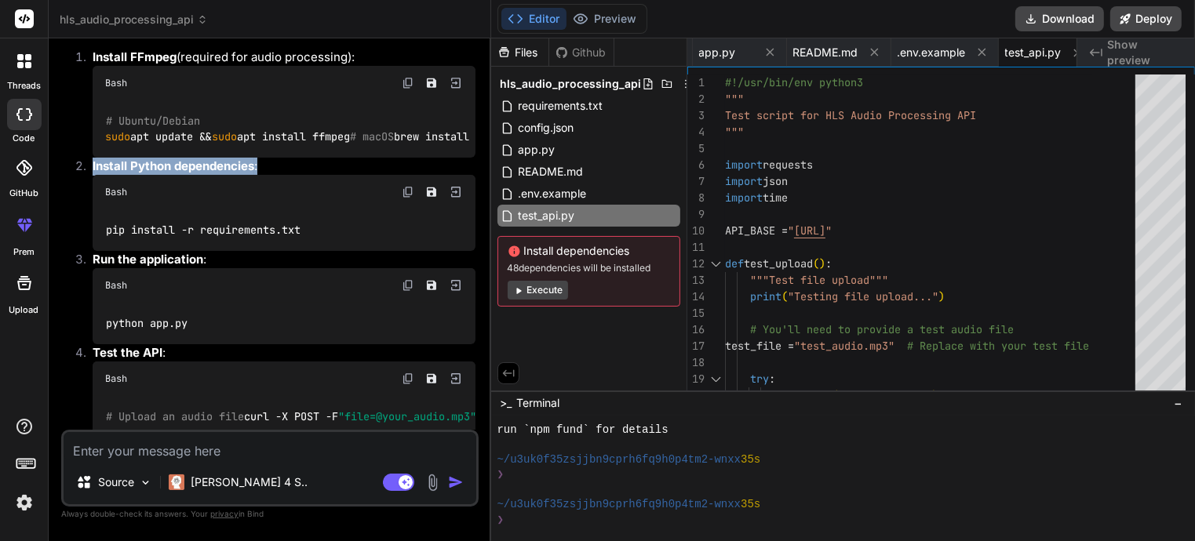
drag, startPoint x: 346, startPoint y: 236, endPoint x: 377, endPoint y: 240, distance: 30.9
click at [377, 240] on ol "Install FFmpeg (required for audio processing): Bash # Ubuntu/Debian sudo apt u…" at bounding box center [271, 243] width 408 height 389
type textarea "def test_upload(): """Test file upload""" print("Testing file upload...") # You…"
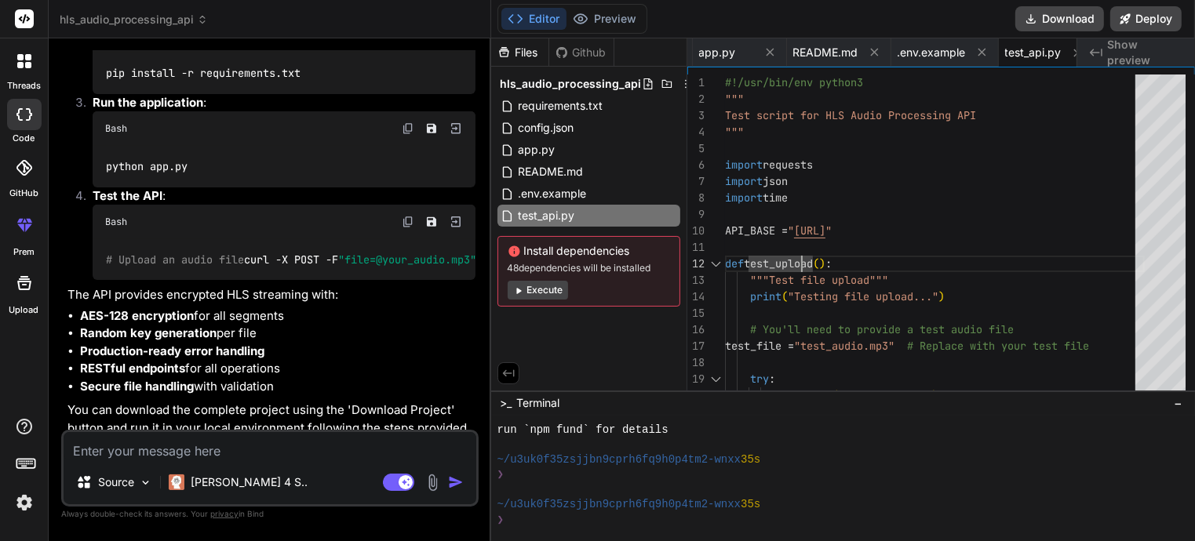
scroll to position [956, 0]
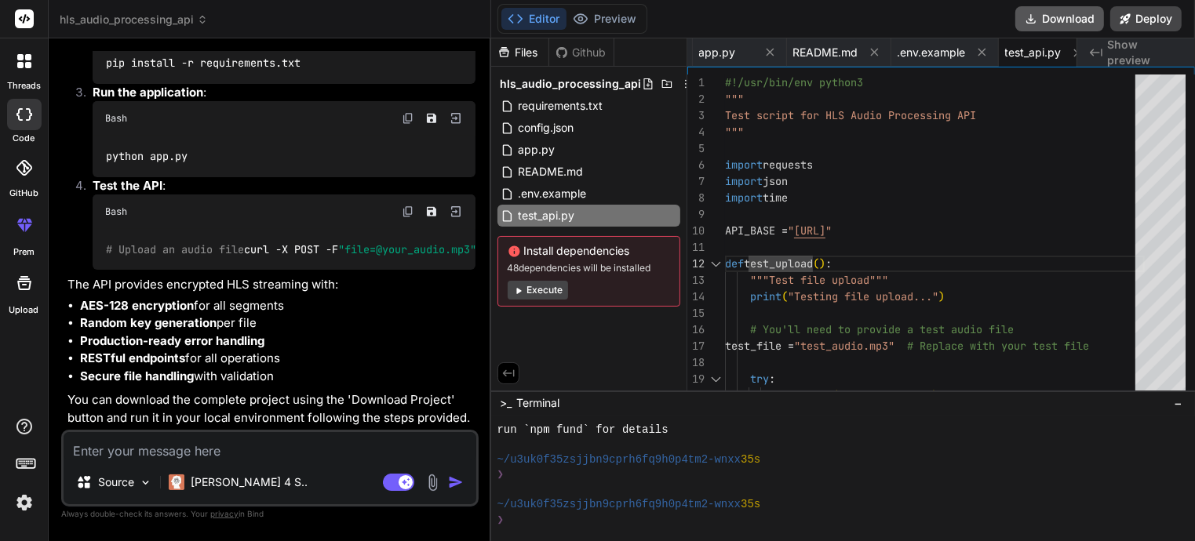
click at [1067, 24] on button "Download" at bounding box center [1059, 18] width 89 height 25
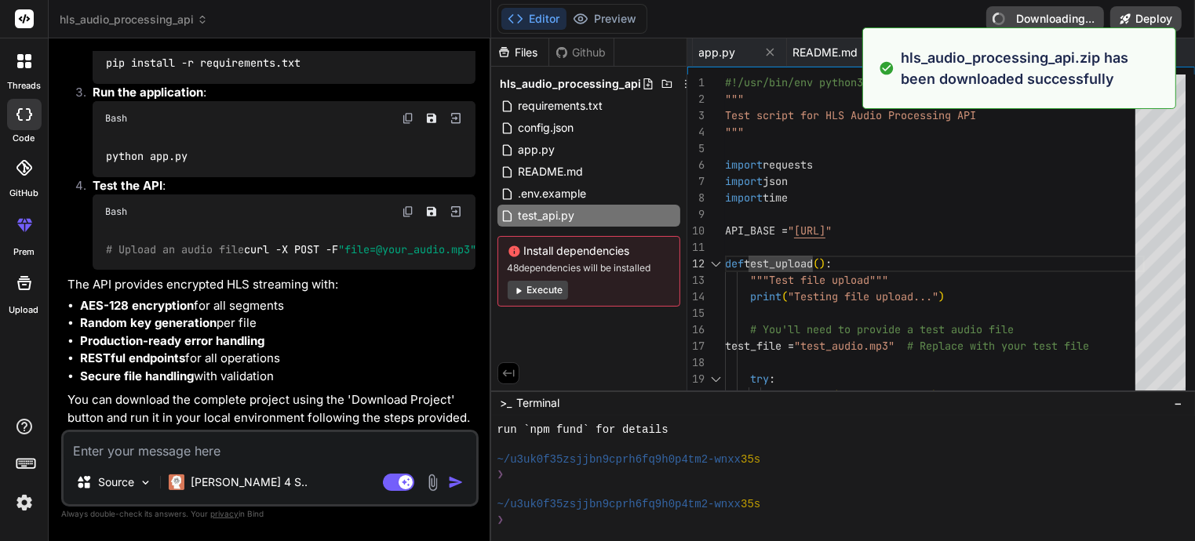
type textarea "x"
